Goal: Check status

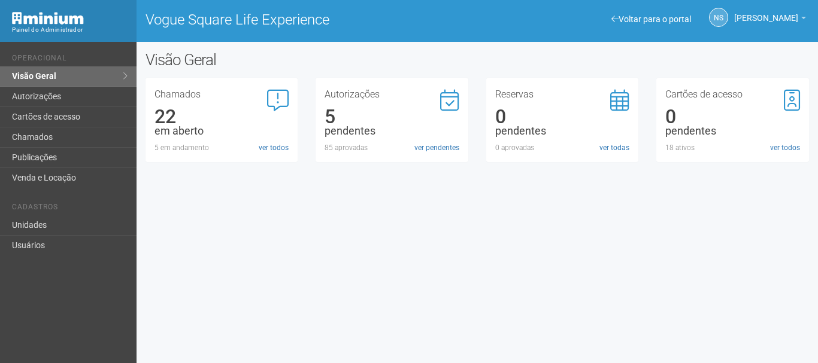
click at [539, 227] on div "Voltar para o portal Operacional Visão Geral Autorizações Cartões de acesso Cha…" at bounding box center [409, 203] width 818 height 322
click at [427, 151] on link "ver pendentes" at bounding box center [436, 148] width 45 height 11
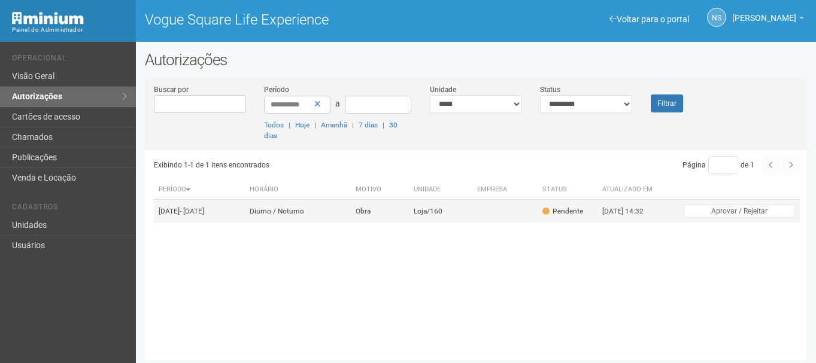
click at [308, 218] on td "Diurno / Noturno" at bounding box center [298, 211] width 106 height 23
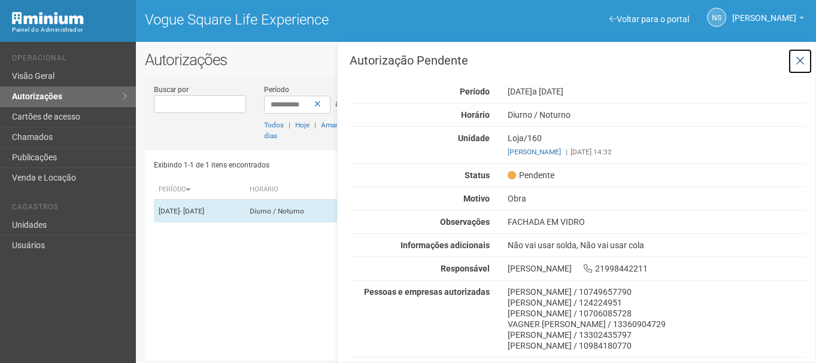
click at [798, 59] on icon at bounding box center [800, 61] width 9 height 12
